Goal: Task Accomplishment & Management: Use online tool/utility

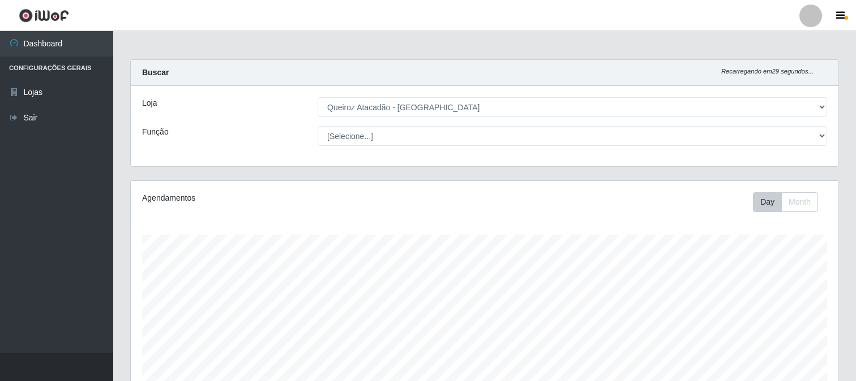
select select "464"
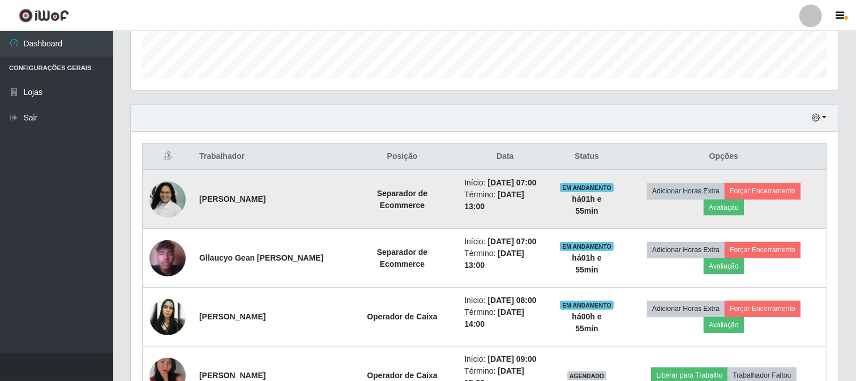
scroll to position [357, 0]
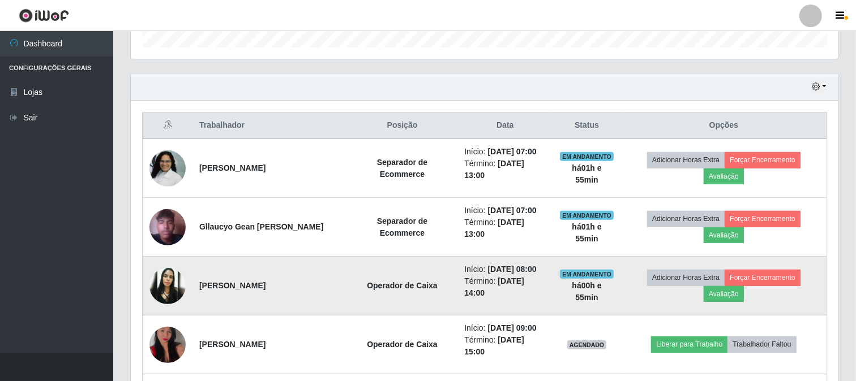
click at [167, 295] on img at bounding box center [167, 286] width 36 height 36
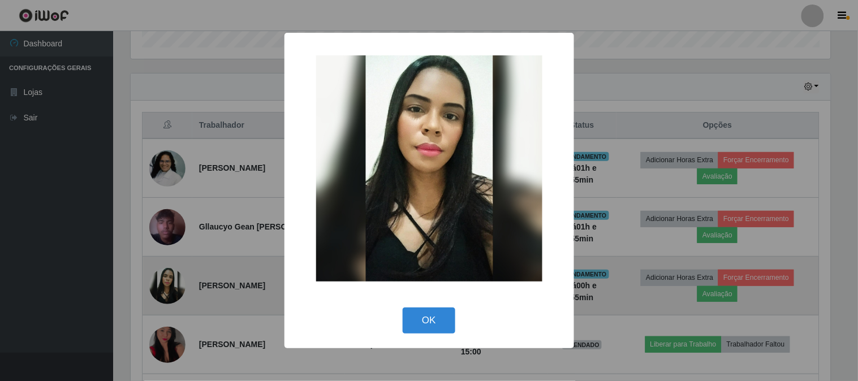
click at [167, 295] on div "× OK Cancel" at bounding box center [429, 190] width 858 height 381
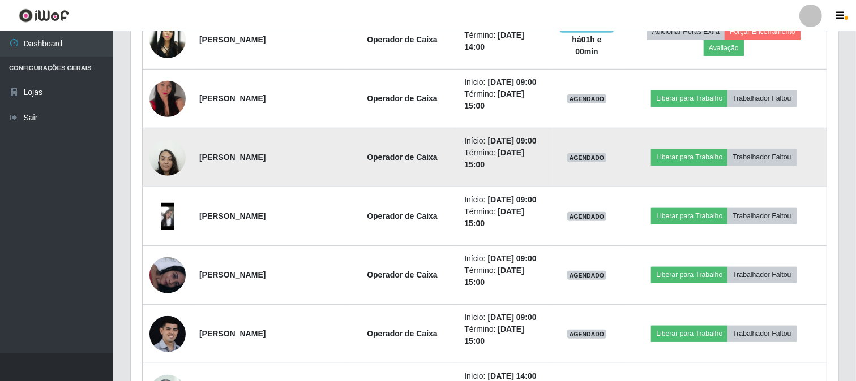
scroll to position [608, 0]
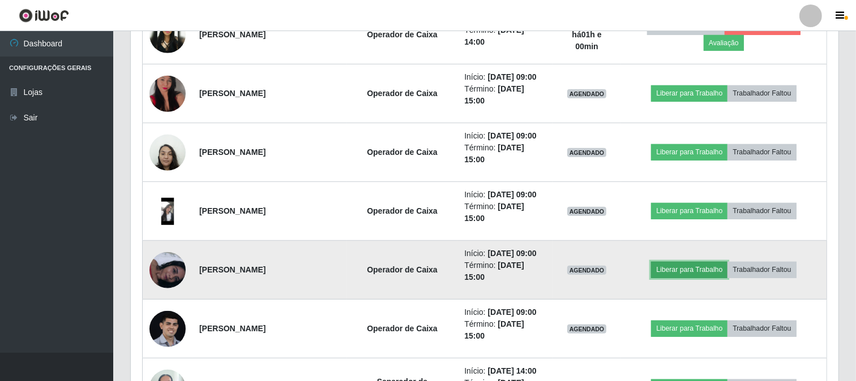
click at [699, 269] on button "Liberar para Trabalho" at bounding box center [689, 270] width 76 height 16
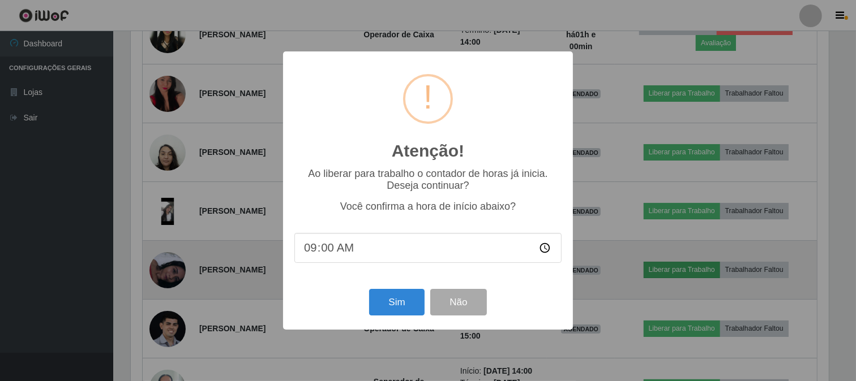
scroll to position [234, 700]
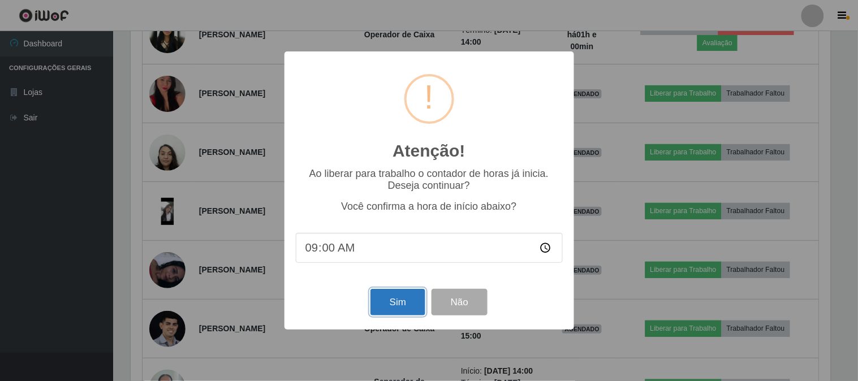
click at [397, 307] on button "Sim" at bounding box center [398, 302] width 55 height 27
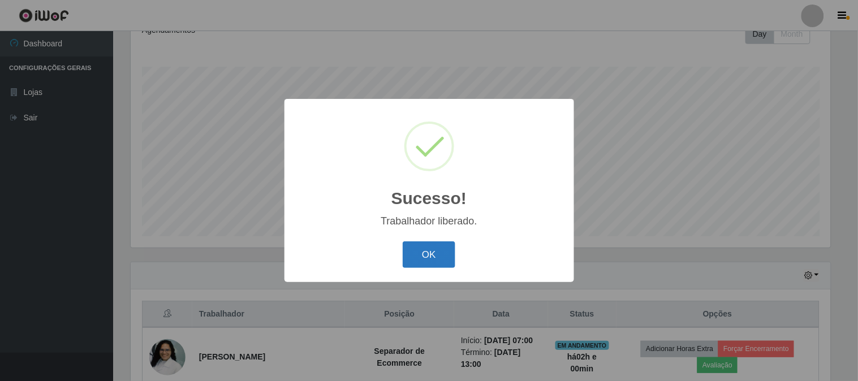
click at [444, 251] on button "OK" at bounding box center [429, 255] width 53 height 27
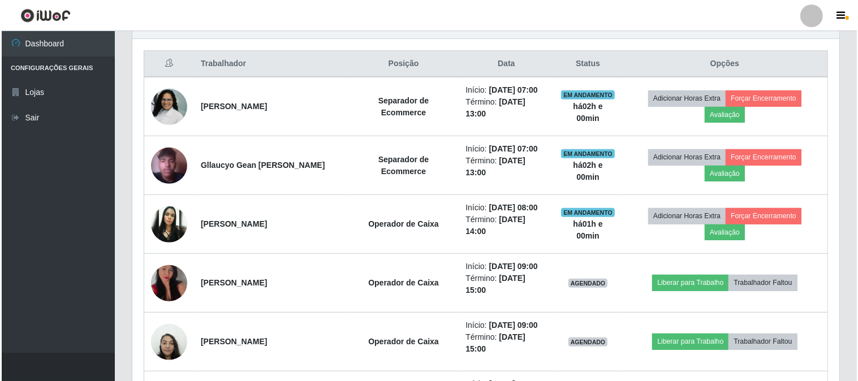
scroll to position [420, 0]
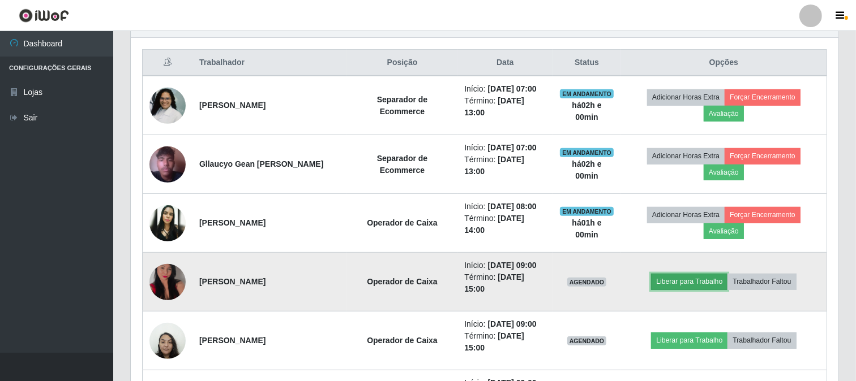
click at [691, 282] on button "Liberar para Trabalho" at bounding box center [689, 282] width 76 height 16
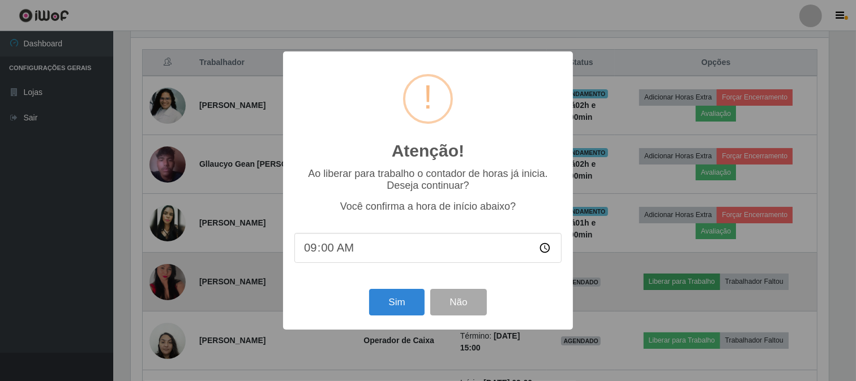
scroll to position [234, 700]
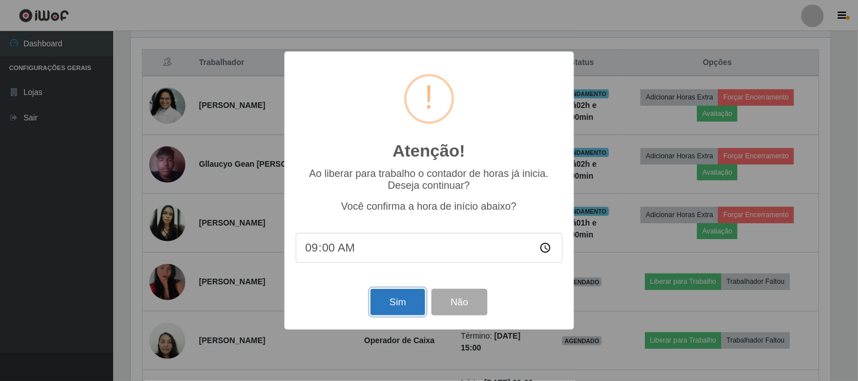
click at [382, 307] on button "Sim" at bounding box center [398, 302] width 55 height 27
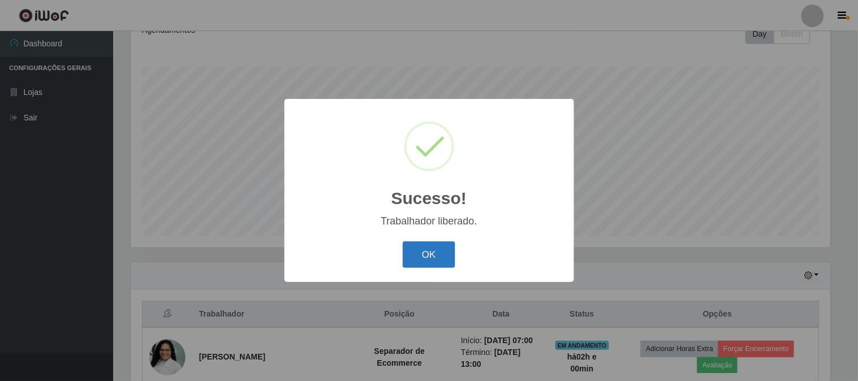
click at [449, 255] on button "OK" at bounding box center [429, 255] width 53 height 27
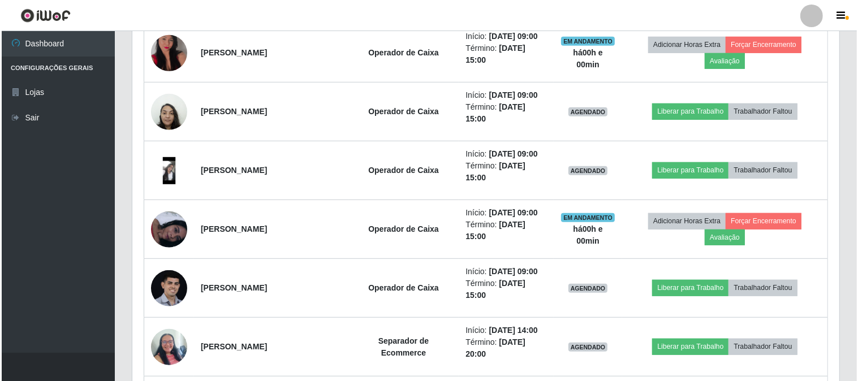
scroll to position [671, 0]
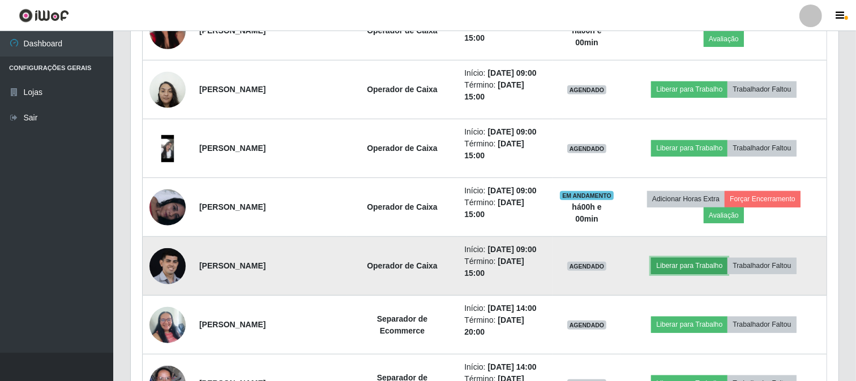
click at [704, 266] on button "Liberar para Trabalho" at bounding box center [689, 266] width 76 height 16
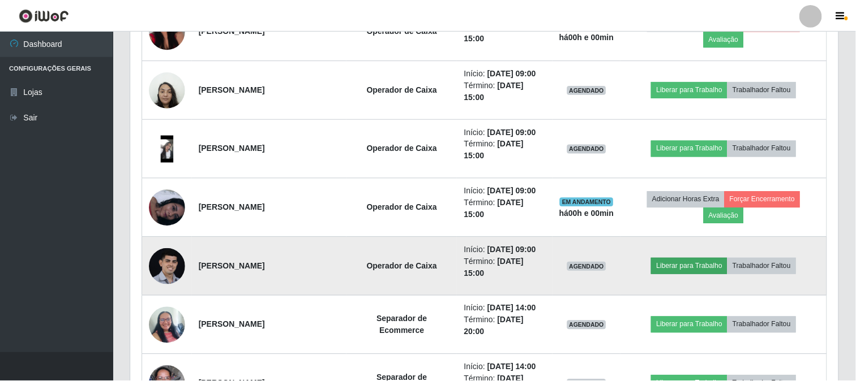
scroll to position [234, 700]
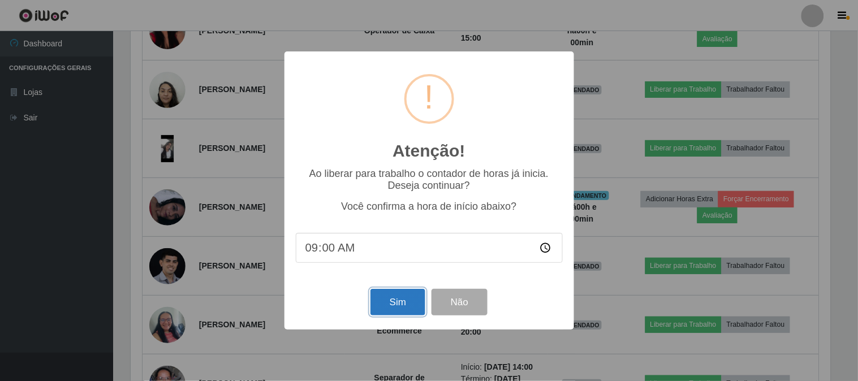
click at [388, 307] on button "Sim" at bounding box center [398, 302] width 55 height 27
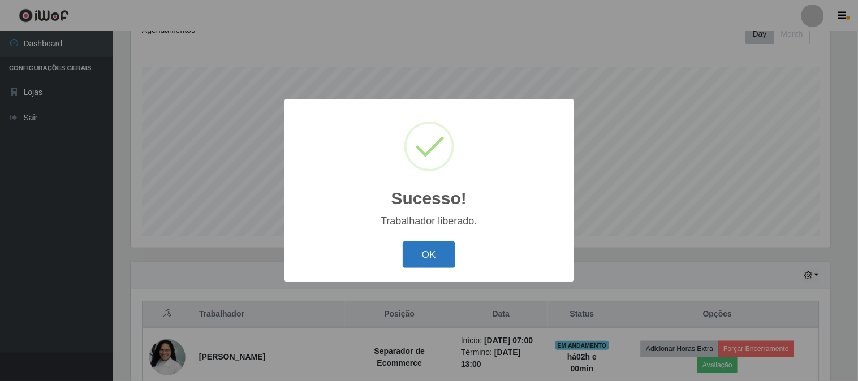
click at [427, 253] on button "OK" at bounding box center [429, 255] width 53 height 27
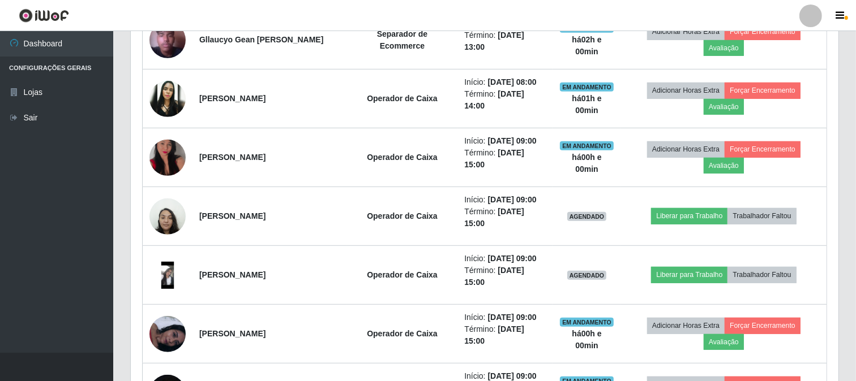
scroll to position [0, 0]
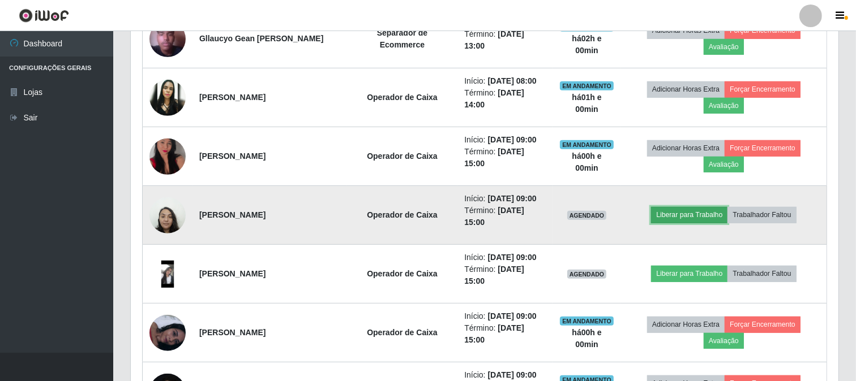
click at [700, 217] on button "Liberar para Trabalho" at bounding box center [689, 215] width 76 height 16
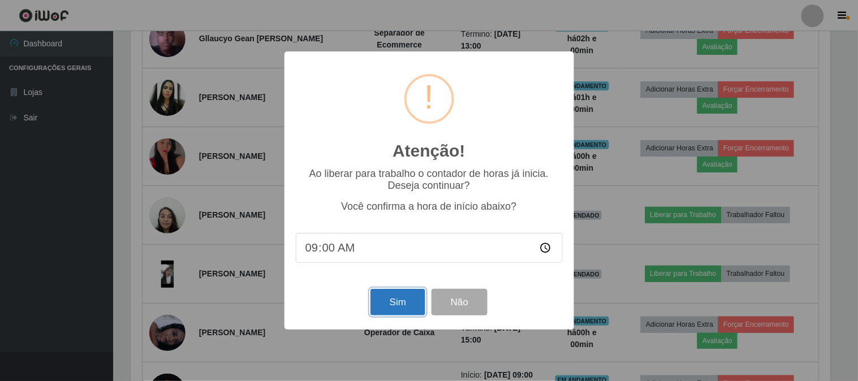
click at [411, 304] on button "Sim" at bounding box center [398, 302] width 55 height 27
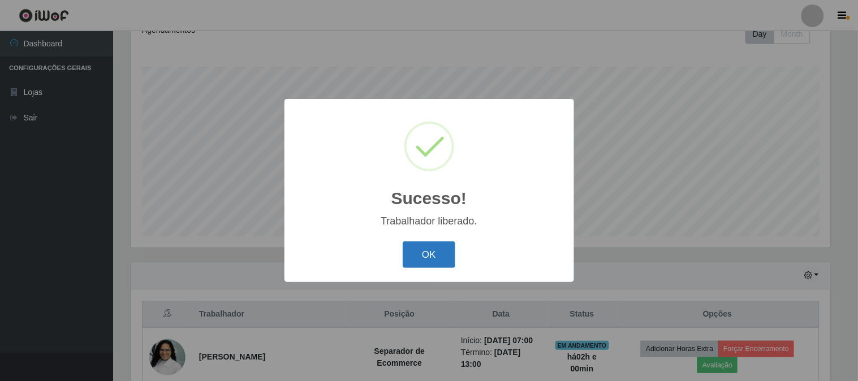
click at [436, 256] on button "OK" at bounding box center [429, 255] width 53 height 27
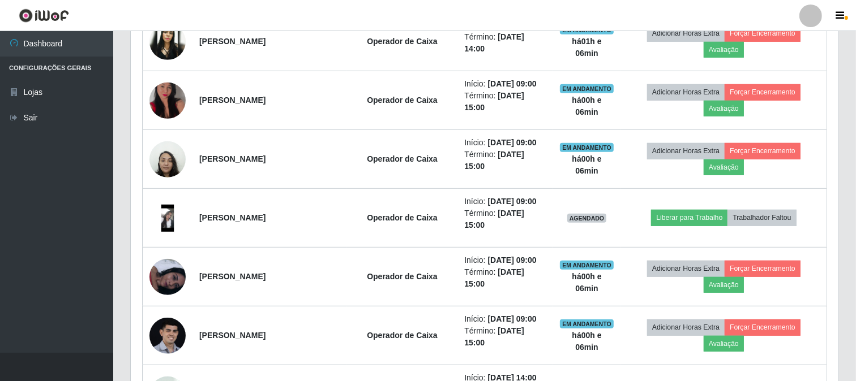
scroll to position [608, 0]
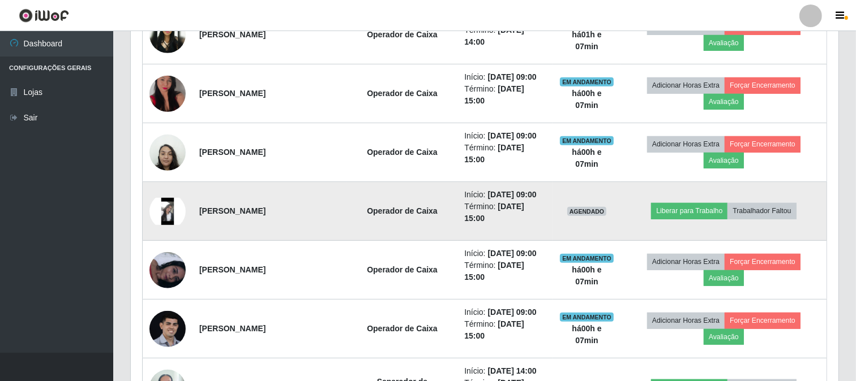
click at [164, 209] on img at bounding box center [167, 211] width 36 height 27
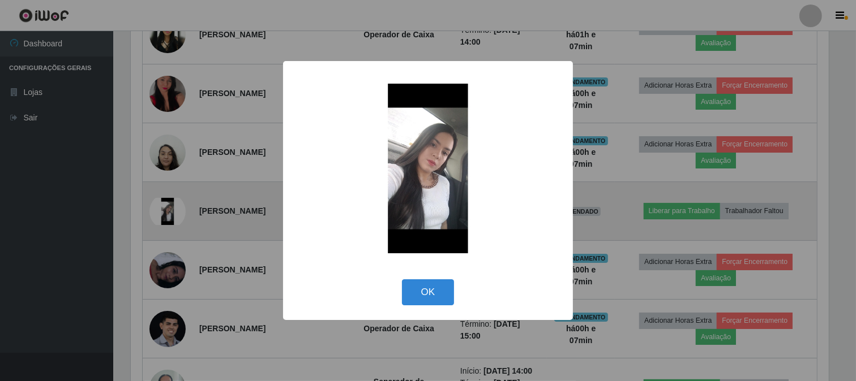
scroll to position [234, 700]
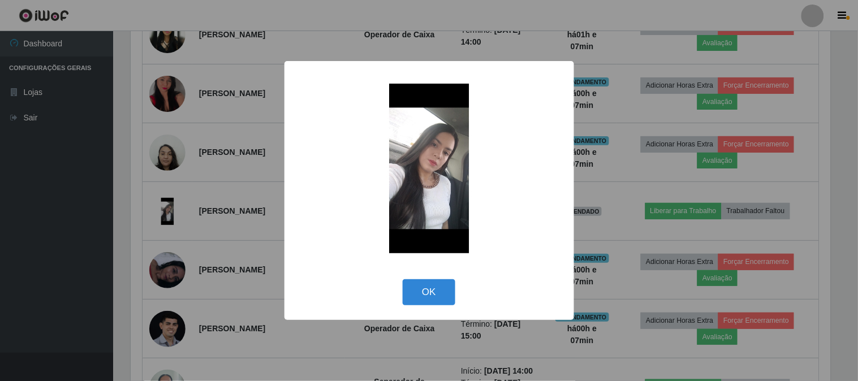
click at [443, 175] on img at bounding box center [429, 169] width 226 height 170
click at [428, 171] on img at bounding box center [429, 169] width 226 height 170
click at [844, 232] on div "× OK Cancel" at bounding box center [429, 190] width 858 height 381
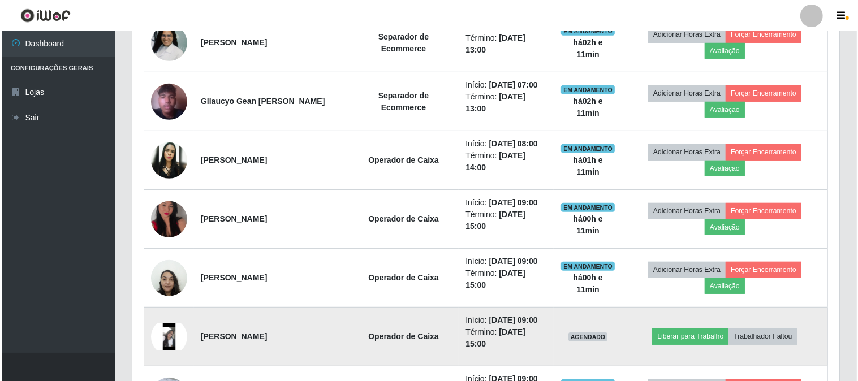
scroll to position [457, 0]
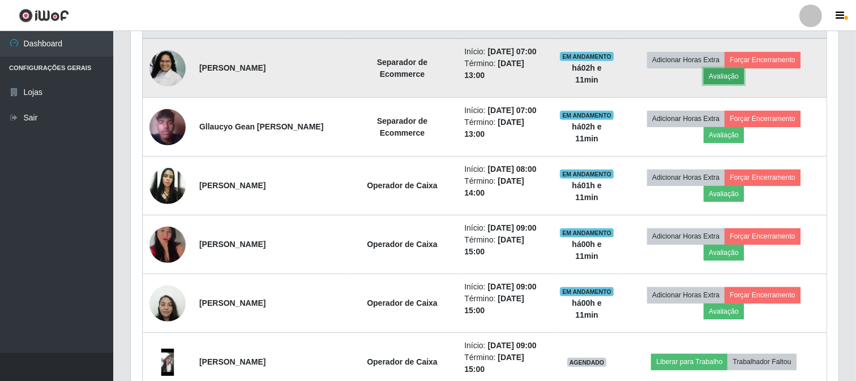
click at [731, 76] on button "Avaliação" at bounding box center [723, 76] width 40 height 16
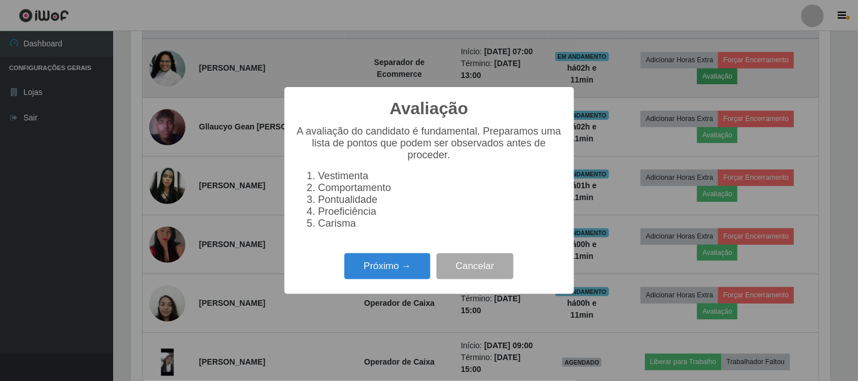
scroll to position [234, 700]
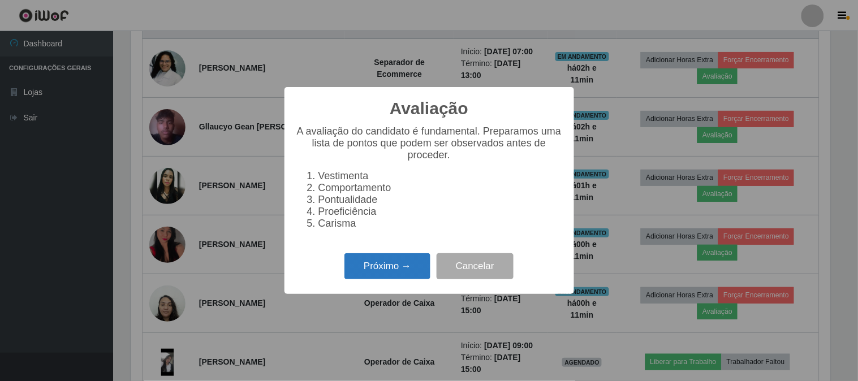
click at [401, 268] on button "Próximo →" at bounding box center [388, 266] width 86 height 27
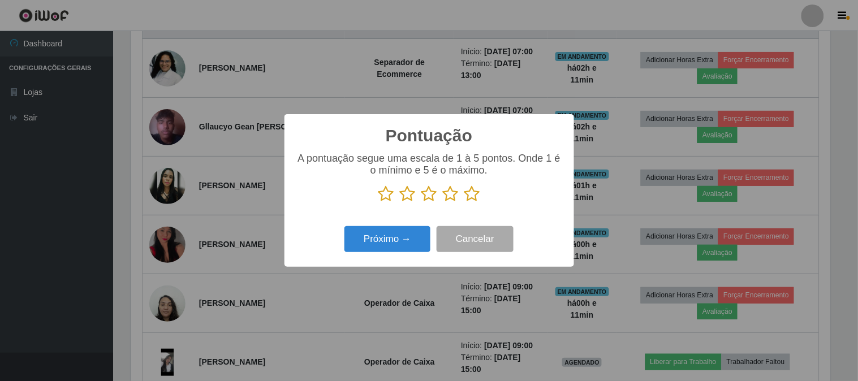
scroll to position [565600, 565134]
click at [471, 191] on icon at bounding box center [473, 194] width 16 height 17
click at [465, 203] on input "radio" at bounding box center [465, 203] width 0 height 0
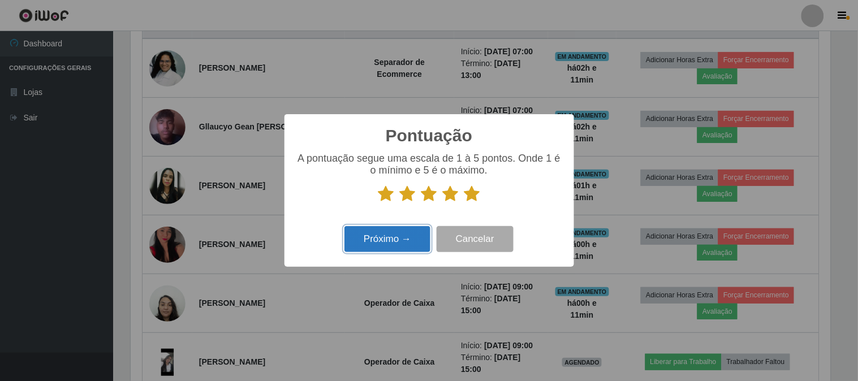
click at [398, 229] on button "Próximo →" at bounding box center [388, 239] width 86 height 27
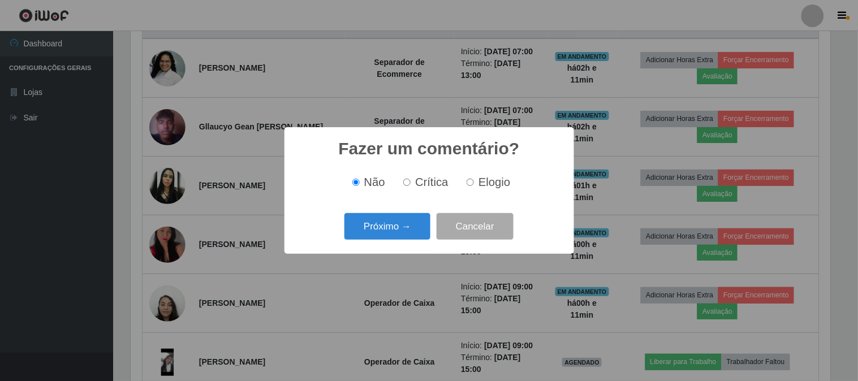
click at [471, 183] on input "Elogio" at bounding box center [470, 182] width 7 height 7
radio input "true"
click at [400, 227] on button "Próximo →" at bounding box center [388, 226] width 86 height 27
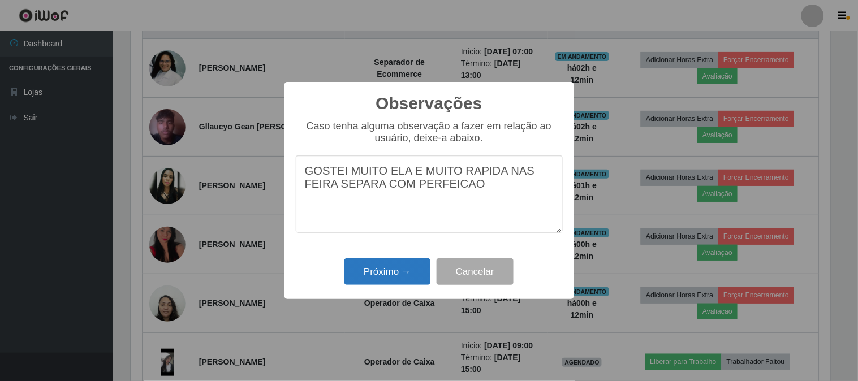
type textarea "GOSTEI MUITO ELA E MUITO RAPIDA NAS FEIRA SEPARA COM PERFEICAO"
click at [384, 273] on button "Próximo →" at bounding box center [388, 272] width 86 height 27
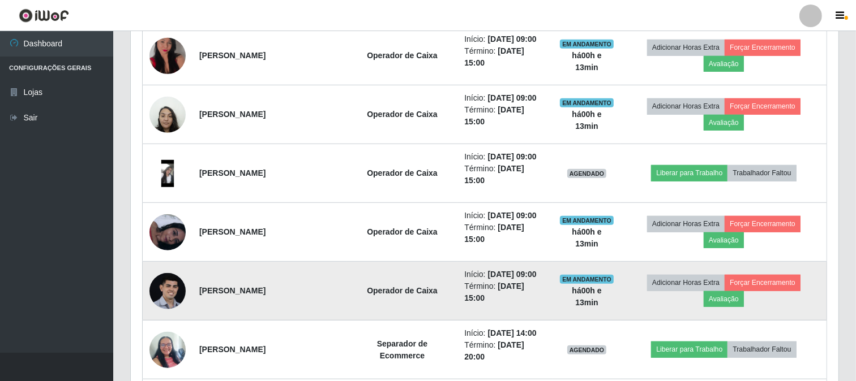
scroll to position [583, 0]
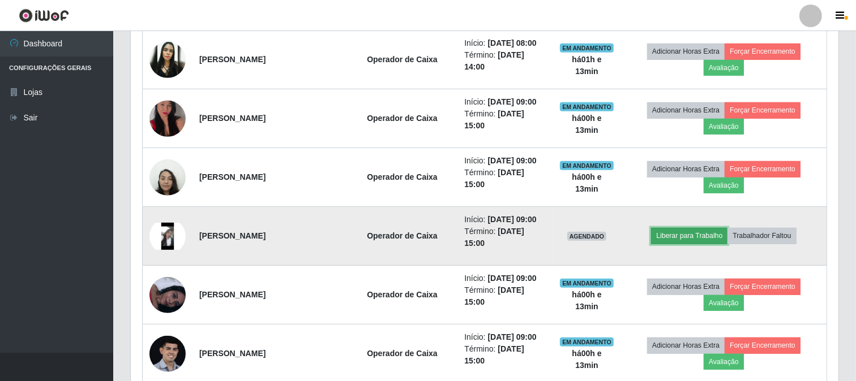
click at [689, 234] on button "Liberar para Trabalho" at bounding box center [689, 236] width 76 height 16
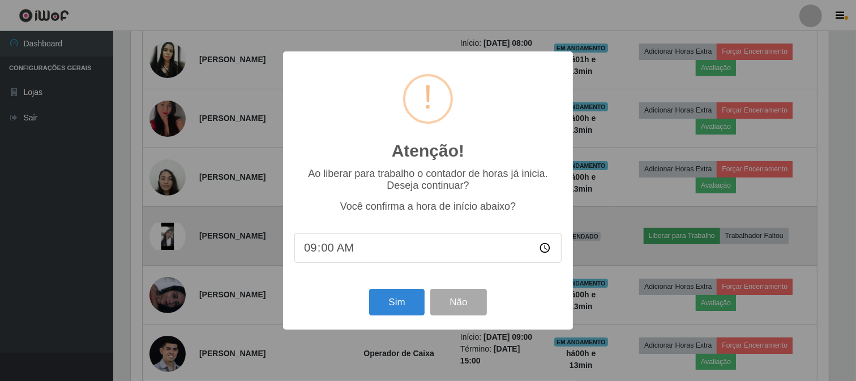
scroll to position [234, 700]
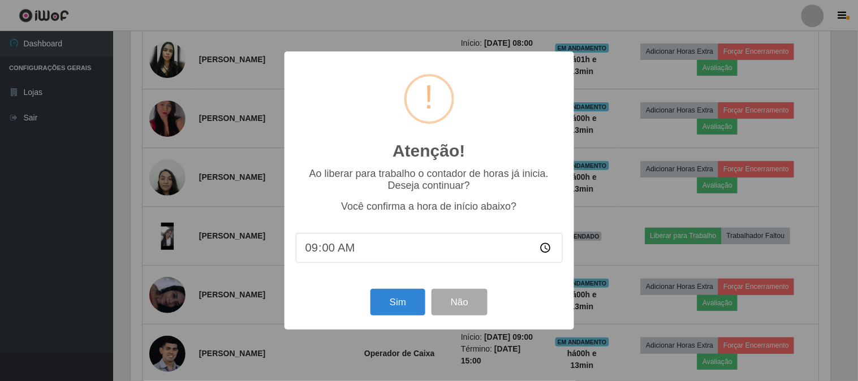
click at [359, 255] on input "09:00" at bounding box center [429, 248] width 267 height 30
click at [329, 252] on input "09:00" at bounding box center [429, 248] width 267 height 30
type input "09:13"
click at [399, 307] on button "Sim" at bounding box center [398, 302] width 55 height 27
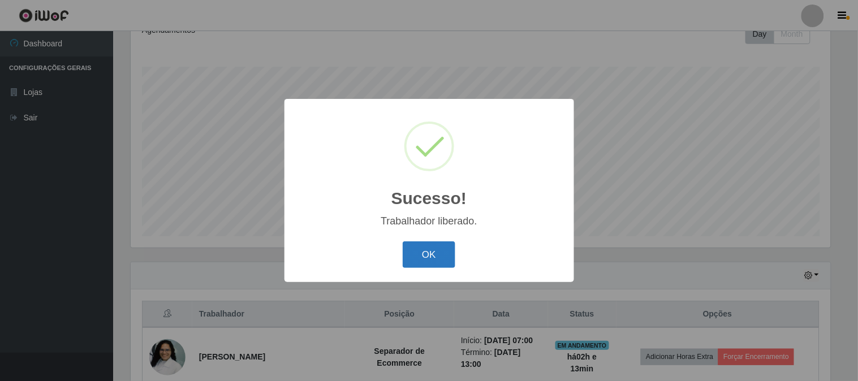
click at [431, 256] on button "OK" at bounding box center [429, 255] width 53 height 27
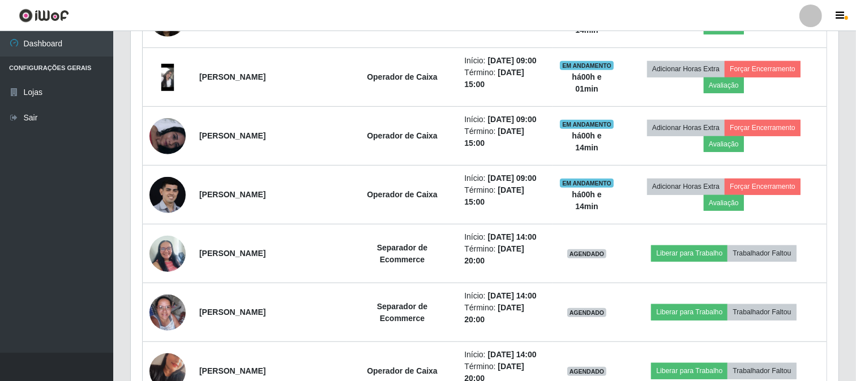
scroll to position [797, 0]
